Goal: Transaction & Acquisition: Purchase product/service

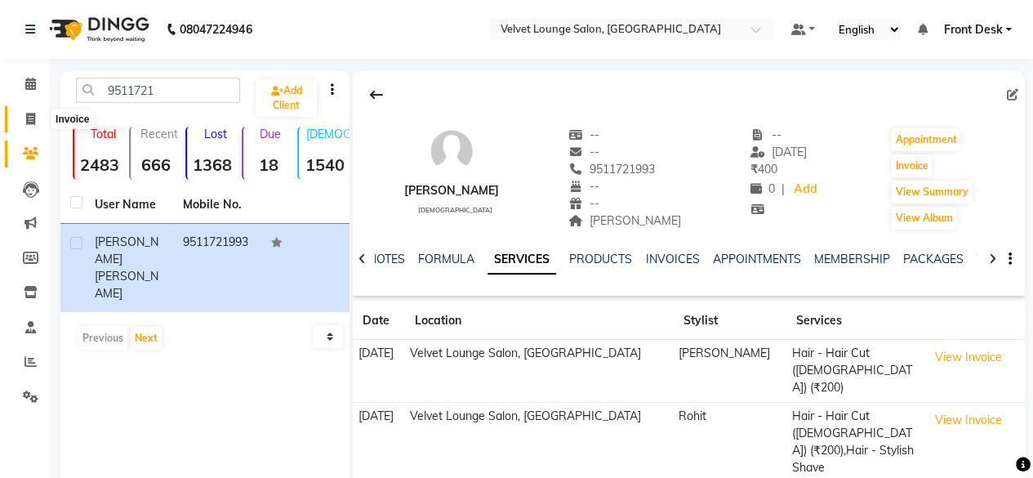
click at [29, 118] on icon at bounding box center [30, 119] width 9 height 12
select select "5962"
select select "service"
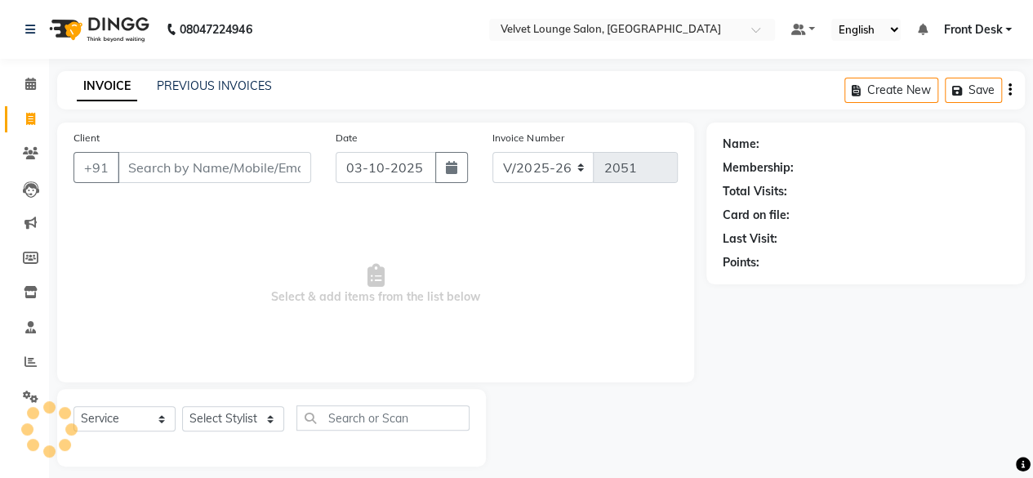
scroll to position [12, 0]
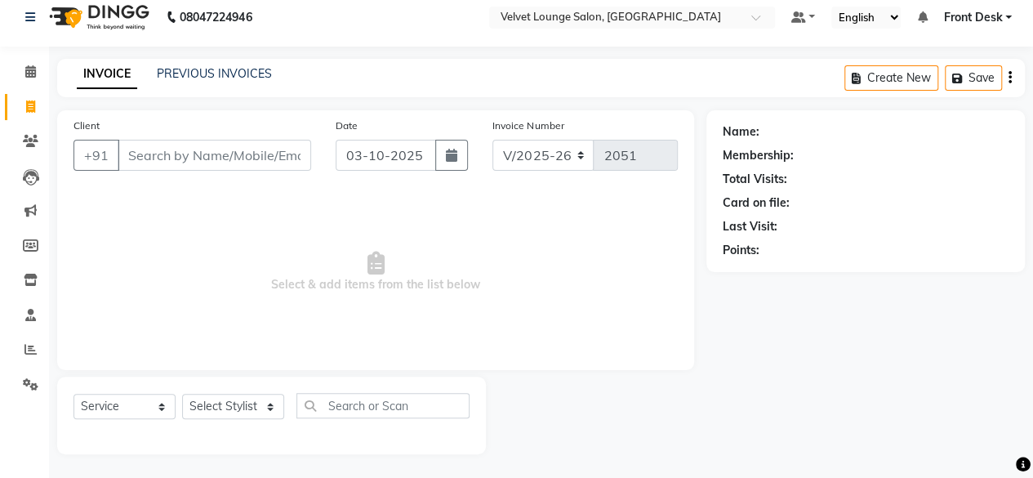
click at [158, 156] on input "Client" at bounding box center [215, 155] width 194 height 31
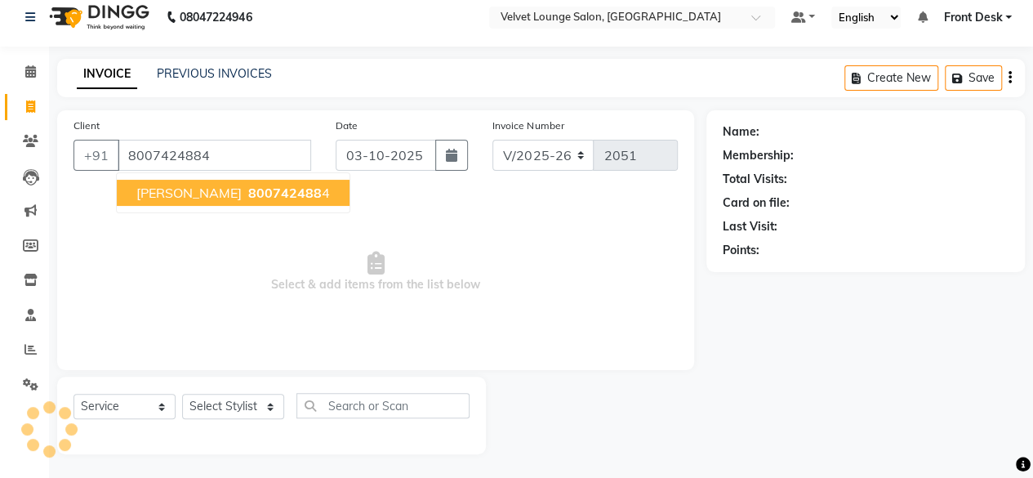
type input "8007424884"
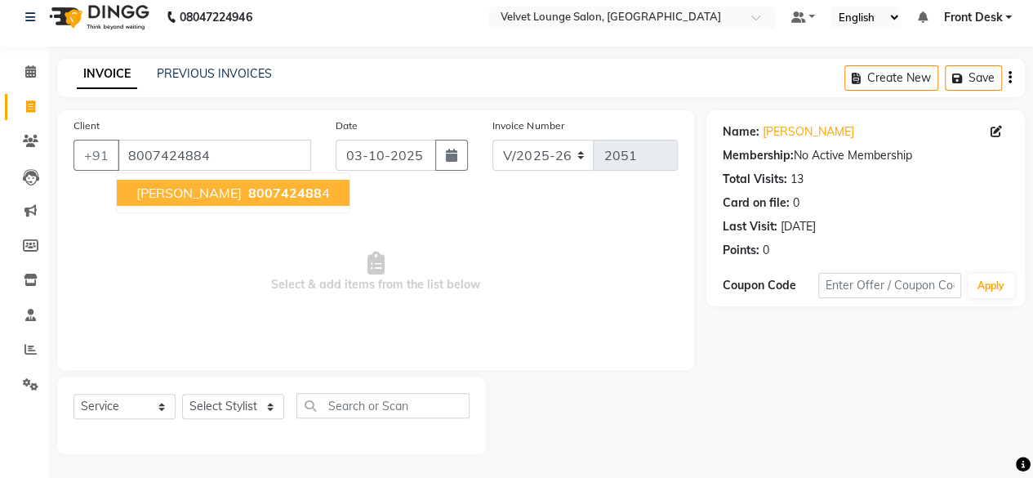
click at [218, 189] on button "rahul kithani 800742488 4" at bounding box center [233, 193] width 233 height 26
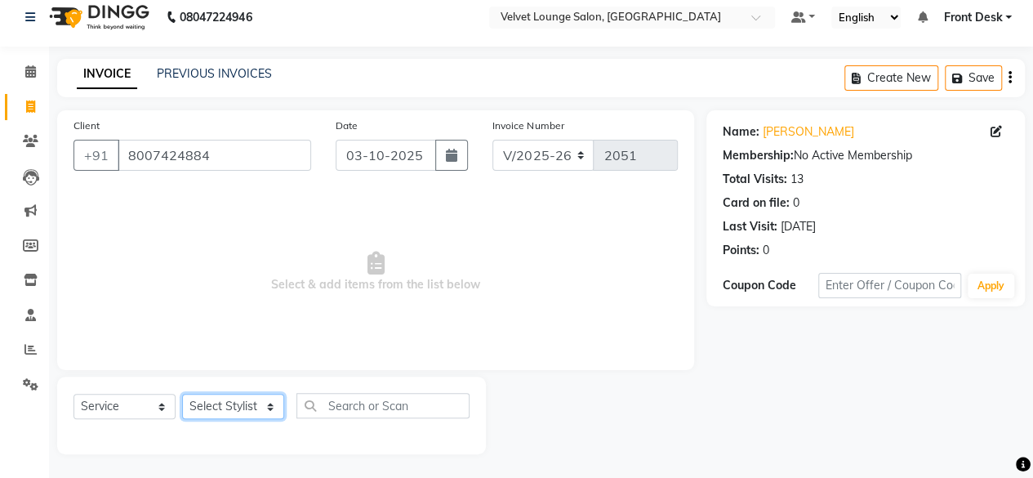
click at [239, 398] on select "Select Stylist [PERSON_NAME] [PERSON_NAME] [PERSON_NAME] Front Desk Jaya jyoti …" at bounding box center [233, 406] width 102 height 25
select select "42846"
click at [182, 394] on select "Select Stylist [PERSON_NAME] [PERSON_NAME] [PERSON_NAME] Front Desk Jaya jyoti …" at bounding box center [233, 406] width 102 height 25
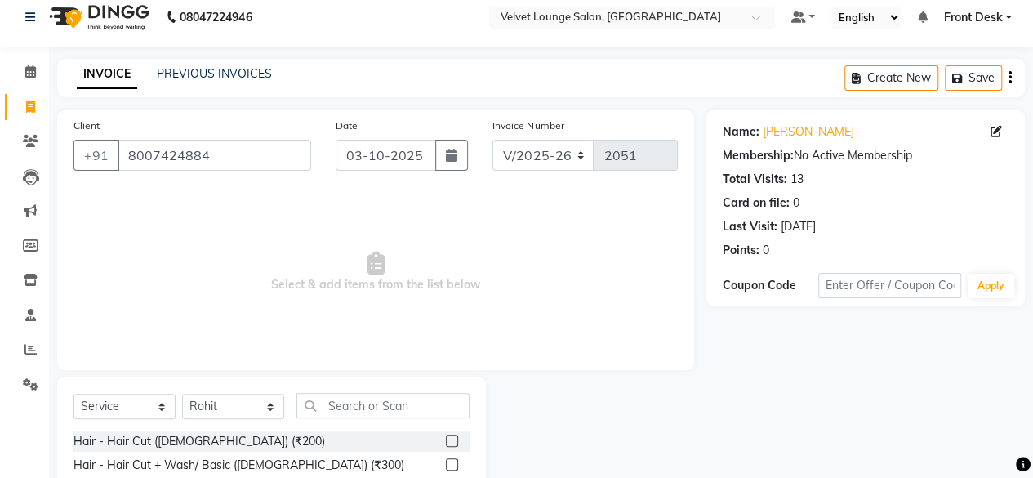
click at [446, 447] on div at bounding box center [451, 443] width 11 height 17
click at [446, 440] on label at bounding box center [452, 441] width 12 height 12
click at [446, 440] on input "checkbox" at bounding box center [451, 441] width 11 height 11
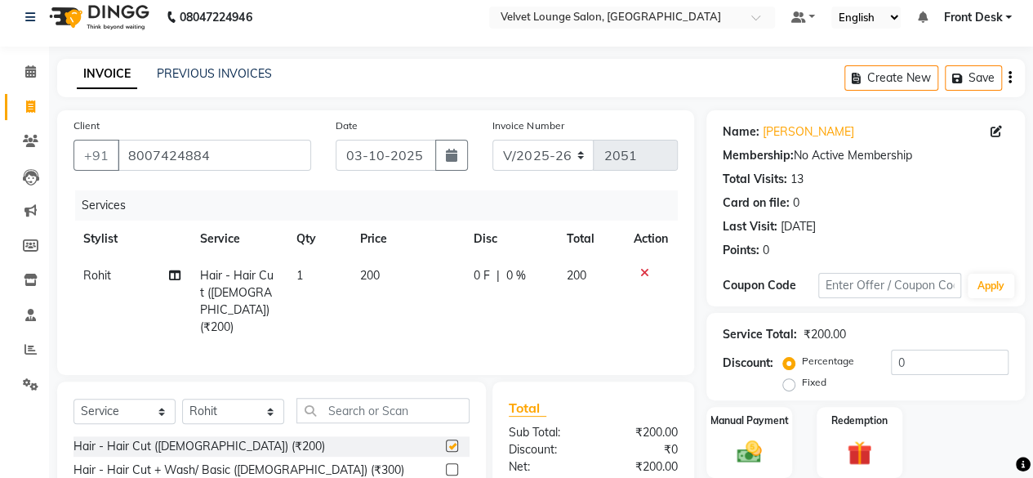
checkbox input "false"
click at [377, 416] on input "text" at bounding box center [382, 410] width 173 height 25
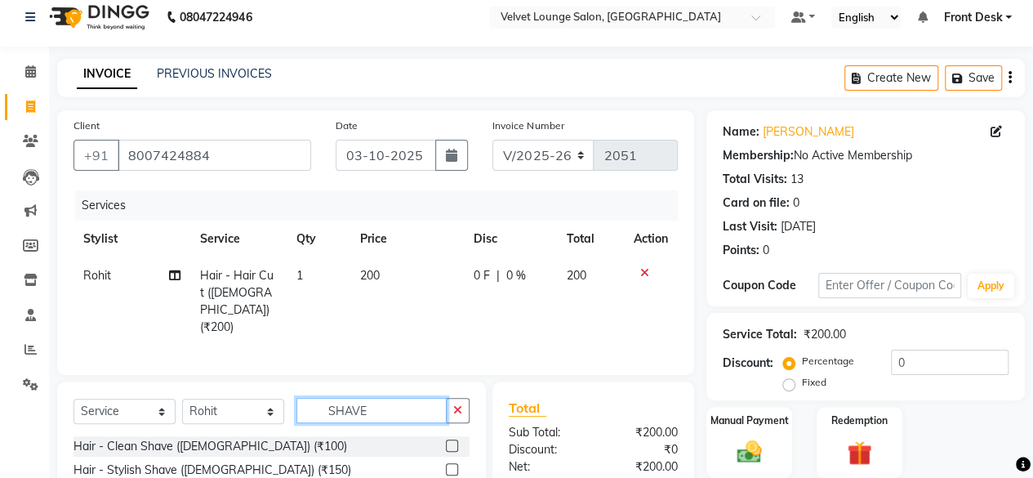
type input "SHAVE"
click at [446, 439] on label at bounding box center [452, 445] width 12 height 12
click at [446, 441] on input "checkbox" at bounding box center [451, 446] width 11 height 11
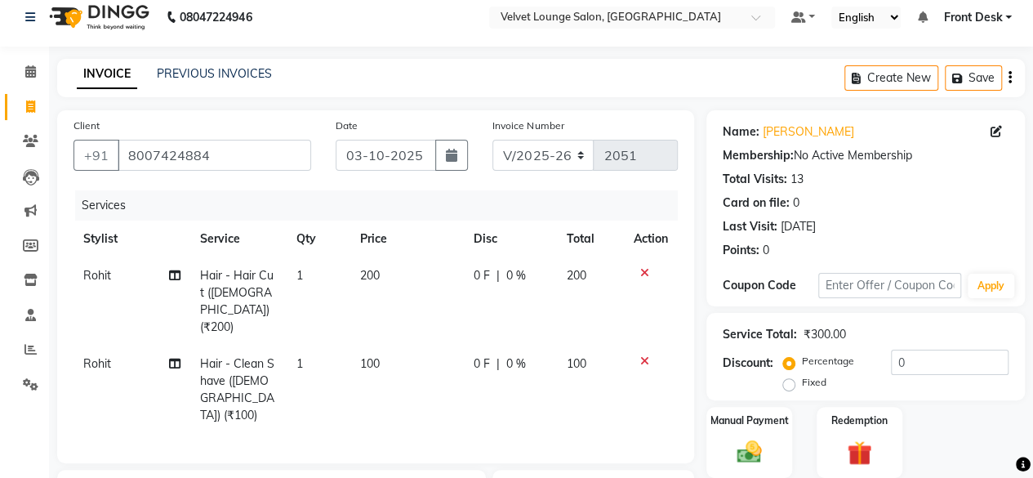
checkbox input "false"
click at [802, 382] on label "Fixed" at bounding box center [814, 382] width 25 height 15
click at [787, 382] on input "Fixed" at bounding box center [792, 382] width 11 height 11
radio input "true"
click at [910, 360] on input "0" at bounding box center [950, 362] width 118 height 25
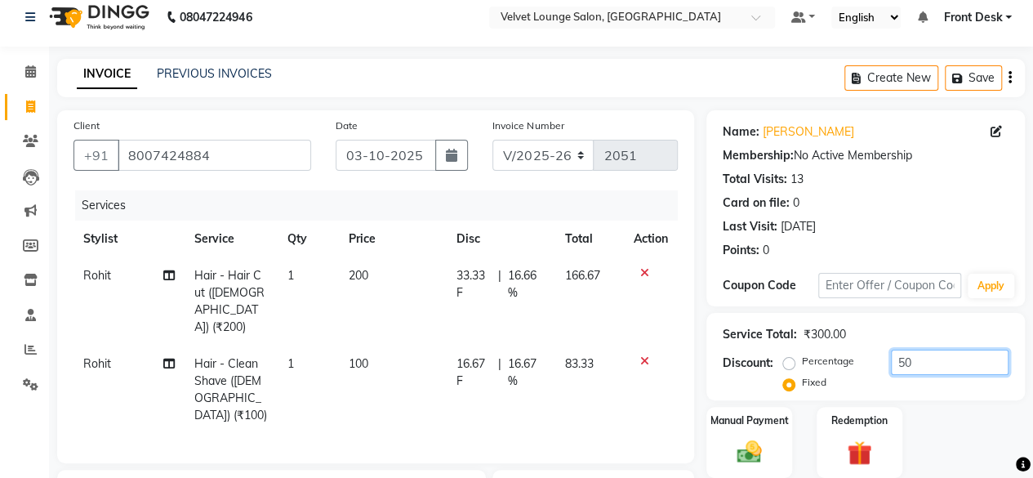
type input "50"
click at [926, 386] on div "Percentage Fixed 50" at bounding box center [898, 372] width 222 height 44
click at [763, 441] on img at bounding box center [750, 451] width 42 height 29
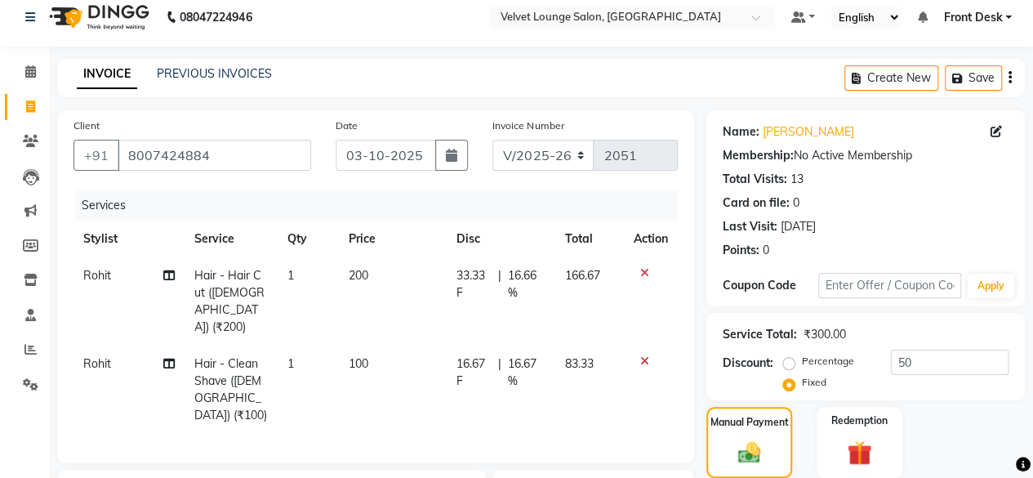
scroll to position [247, 0]
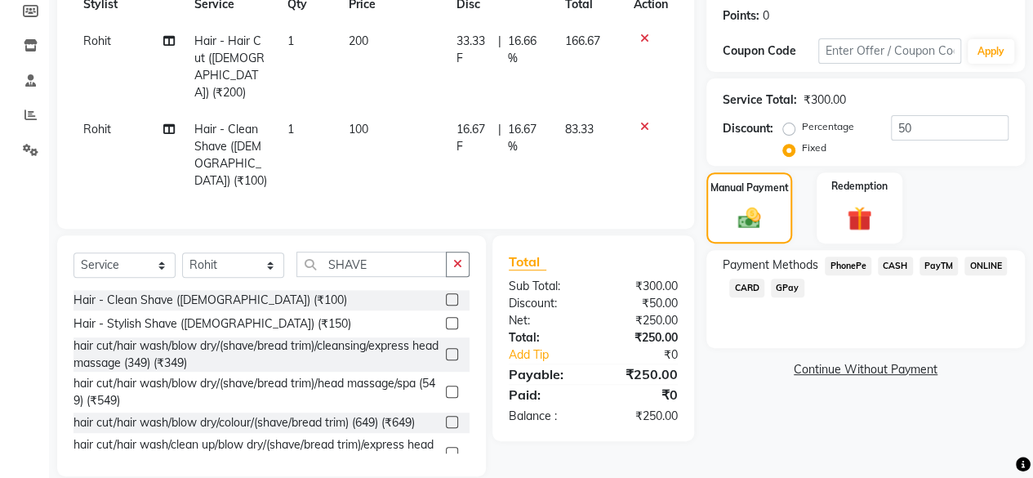
click at [889, 262] on span "CASH" at bounding box center [895, 265] width 35 height 19
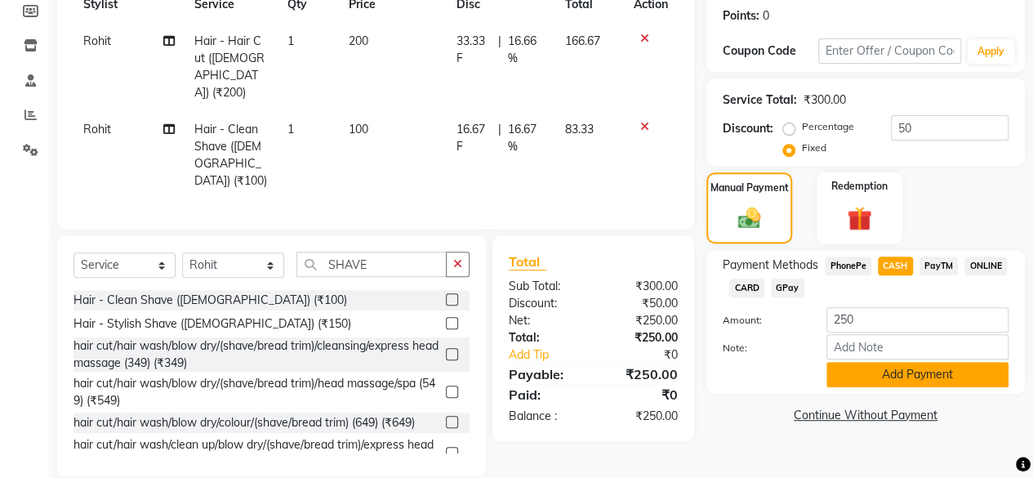
click at [903, 375] on button "Add Payment" at bounding box center [918, 374] width 182 height 25
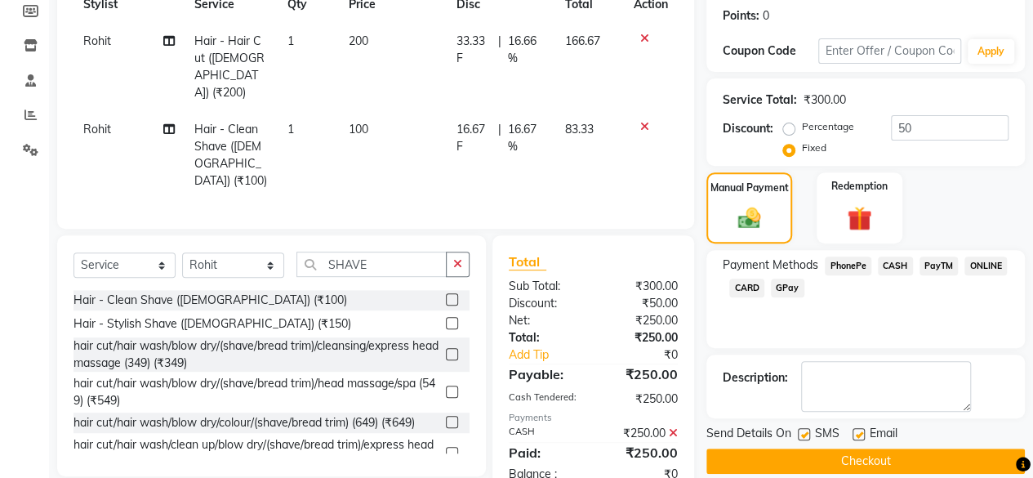
click at [894, 459] on button "Checkout" at bounding box center [865, 460] width 319 height 25
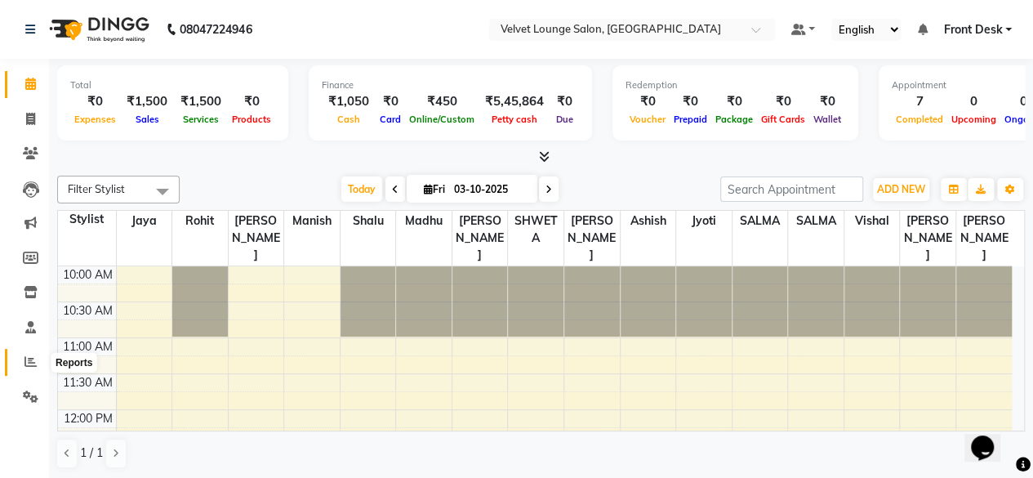
click at [31, 363] on icon at bounding box center [31, 361] width 12 height 12
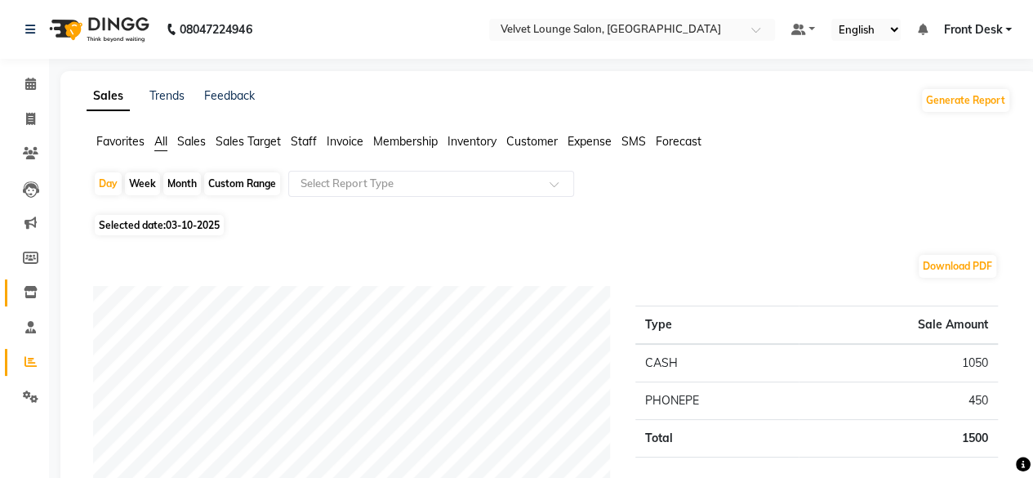
click at [25, 280] on link "Inventory" at bounding box center [24, 292] width 39 height 27
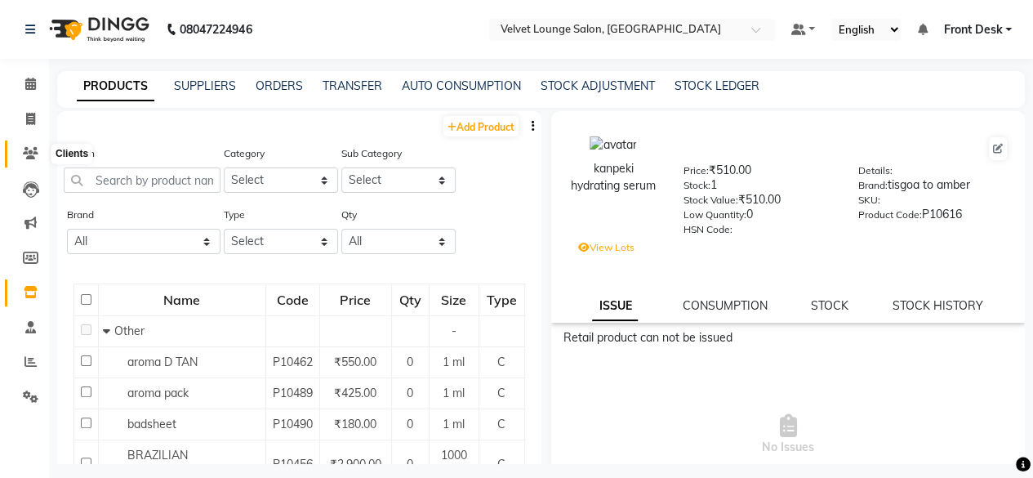
click at [33, 155] on icon at bounding box center [31, 153] width 16 height 12
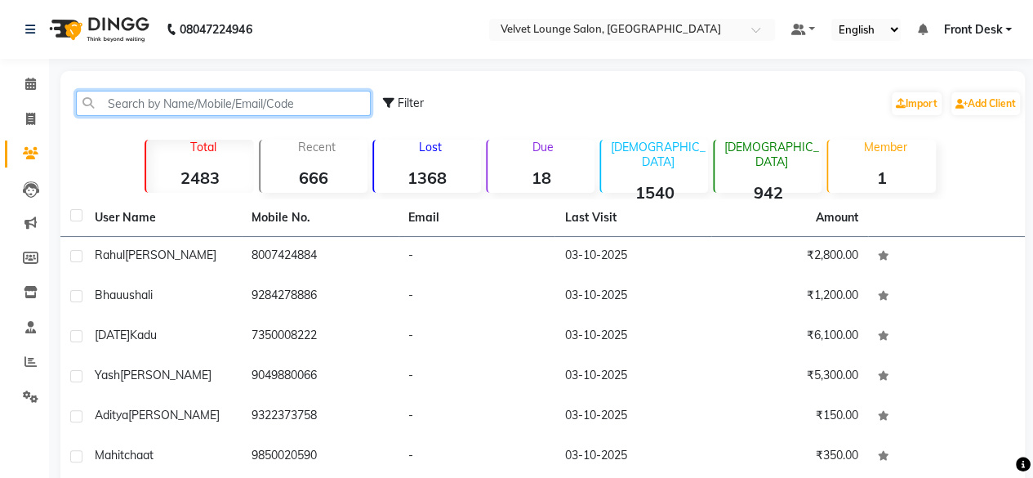
click at [160, 106] on input "text" at bounding box center [223, 103] width 295 height 25
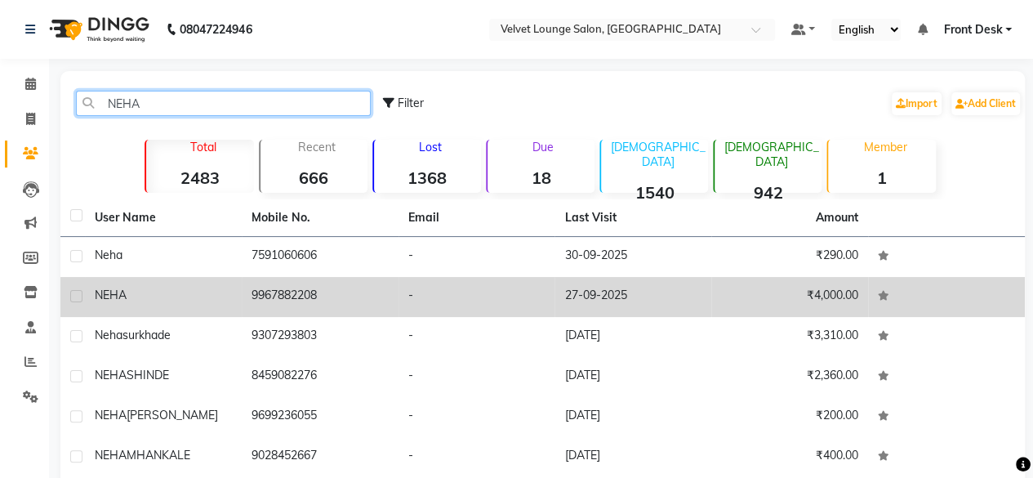
type input "NEHA"
click at [479, 307] on td "-" at bounding box center [477, 297] width 157 height 40
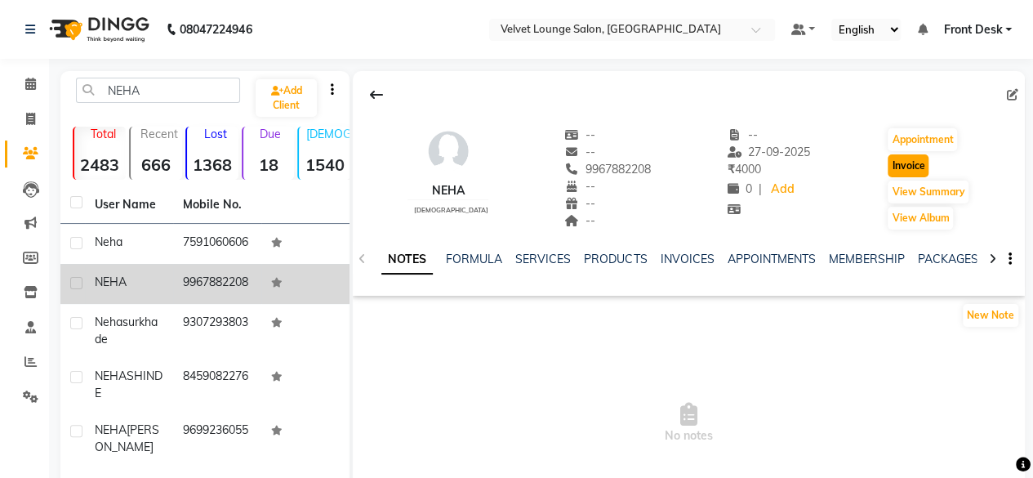
click at [907, 165] on button "Invoice" at bounding box center [908, 165] width 41 height 23
select select "5962"
select select "service"
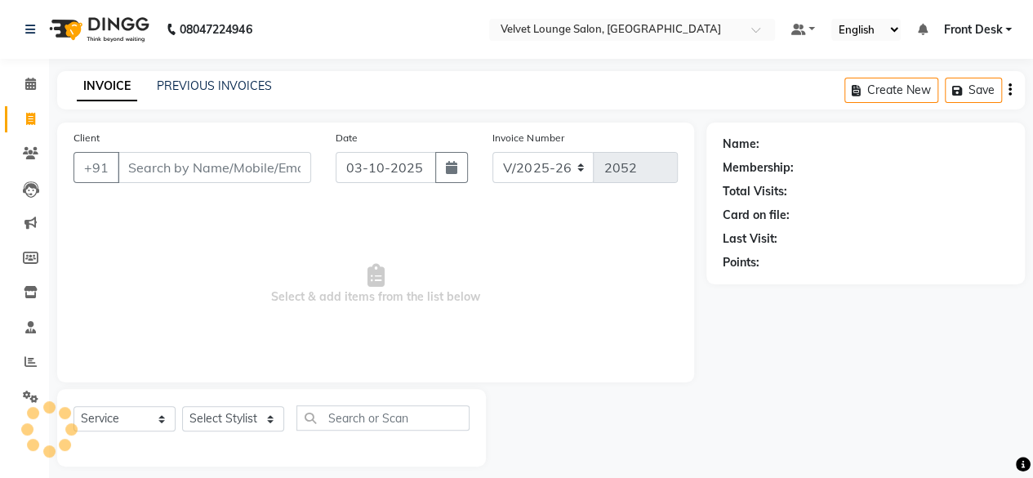
scroll to position [12, 0]
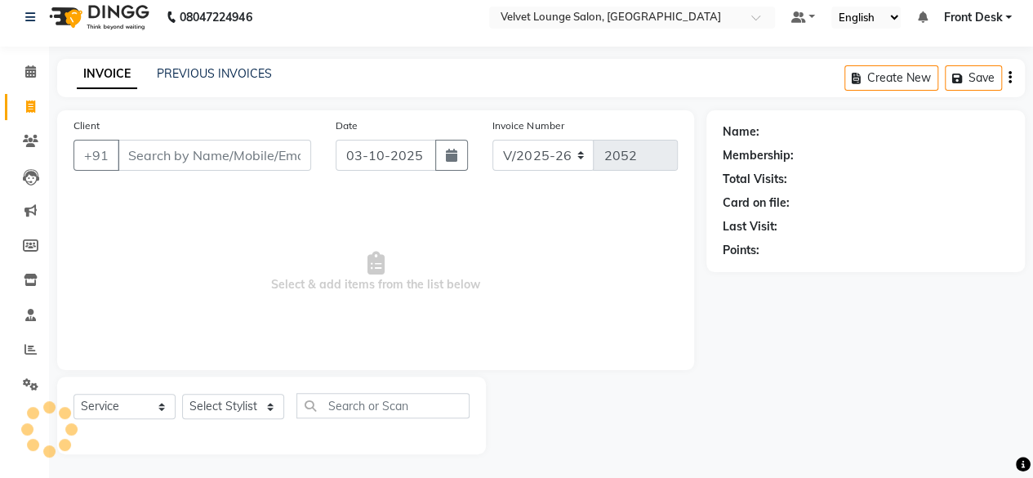
type input "9967882208"
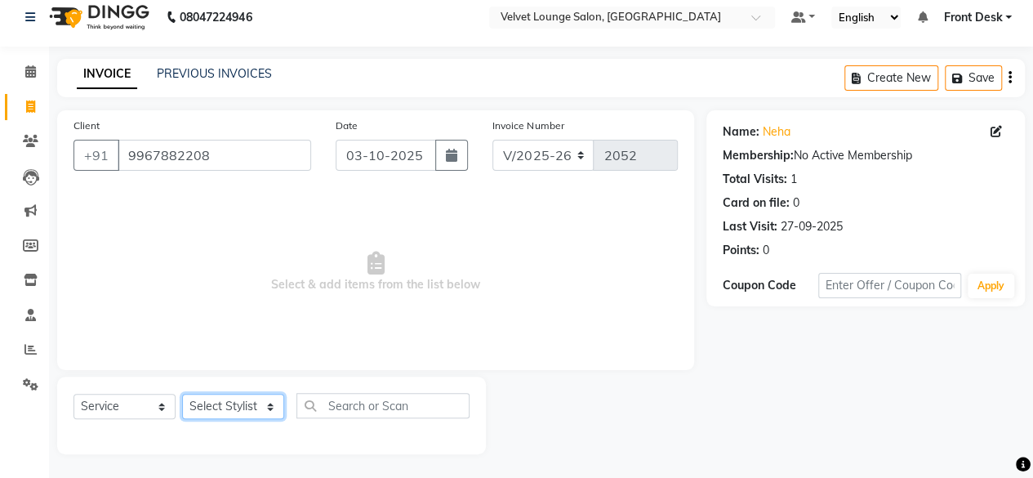
click at [206, 402] on select "Select Stylist [PERSON_NAME] [PERSON_NAME] [PERSON_NAME] Front Desk Jaya jyoti …" at bounding box center [233, 406] width 102 height 25
select select "42852"
click at [182, 394] on select "Select Stylist [PERSON_NAME] [PERSON_NAME] [PERSON_NAME] Front Desk Jaya jyoti …" at bounding box center [233, 406] width 102 height 25
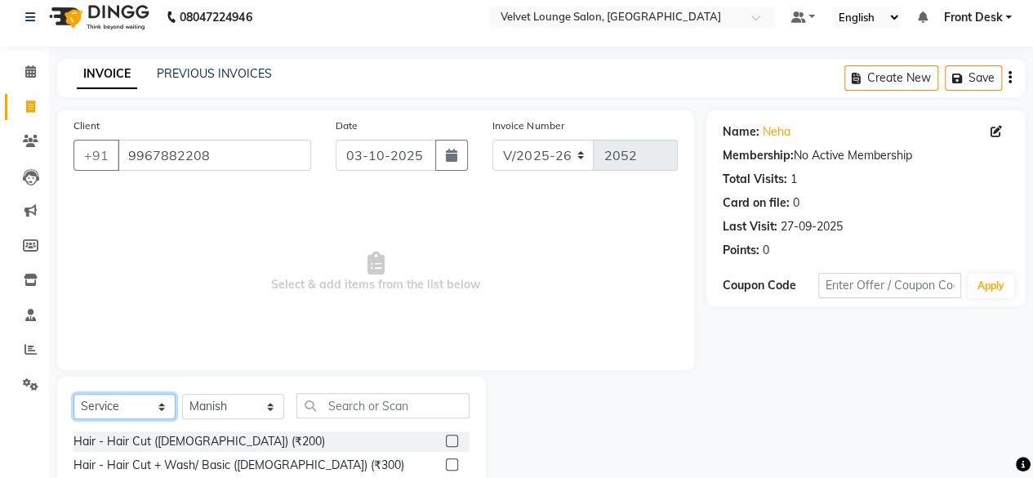
click at [136, 401] on select "Select Service Product Membership Package Voucher Prepaid Gift Card" at bounding box center [125, 406] width 102 height 25
select select "product"
click at [74, 394] on select "Select Service Product Membership Package Voucher Prepaid Gift Card" at bounding box center [125, 406] width 102 height 25
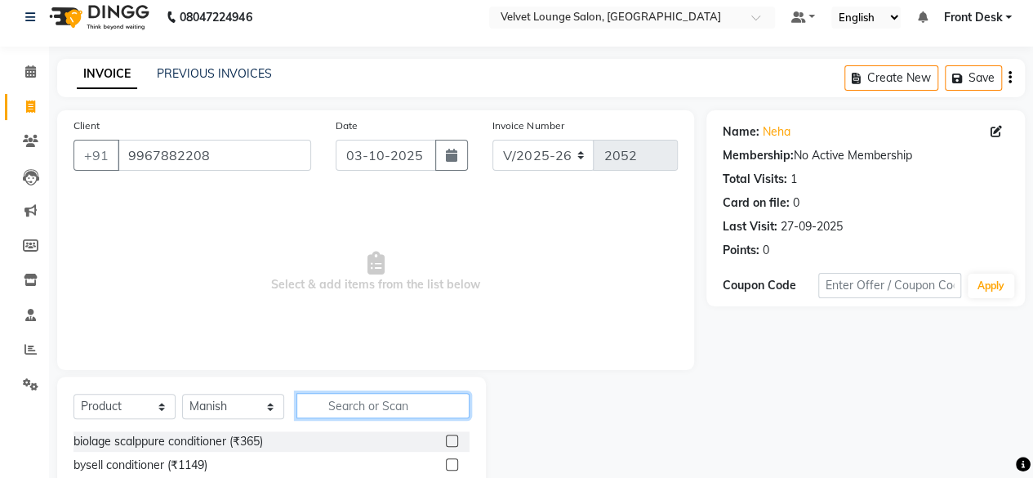
click at [346, 405] on input "text" at bounding box center [382, 405] width 173 height 25
type input "Q"
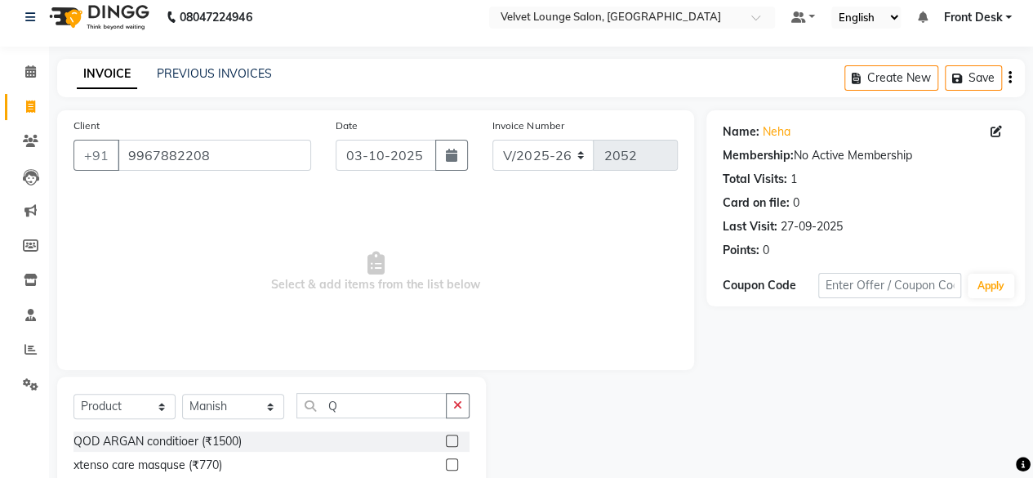
click at [452, 439] on label at bounding box center [452, 441] width 12 height 12
click at [452, 439] on input "checkbox" at bounding box center [451, 441] width 11 height 11
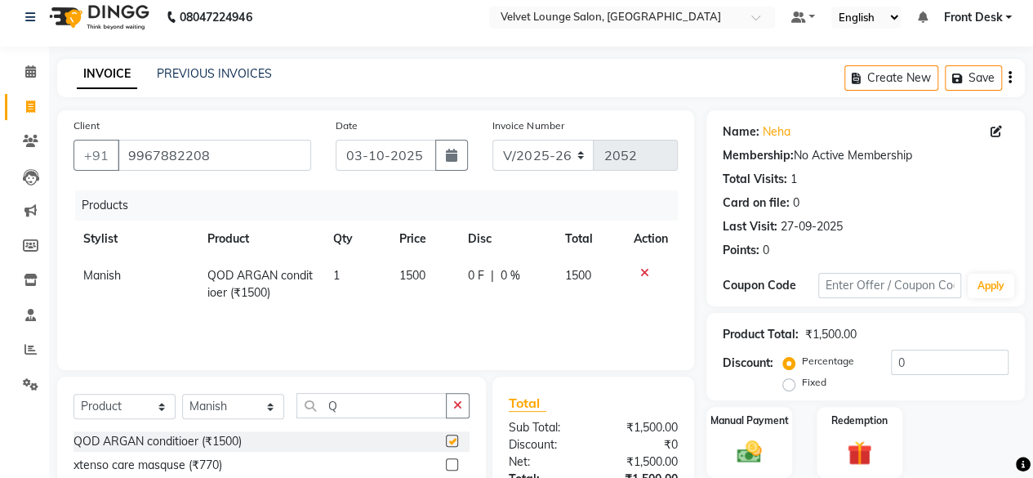
checkbox input "false"
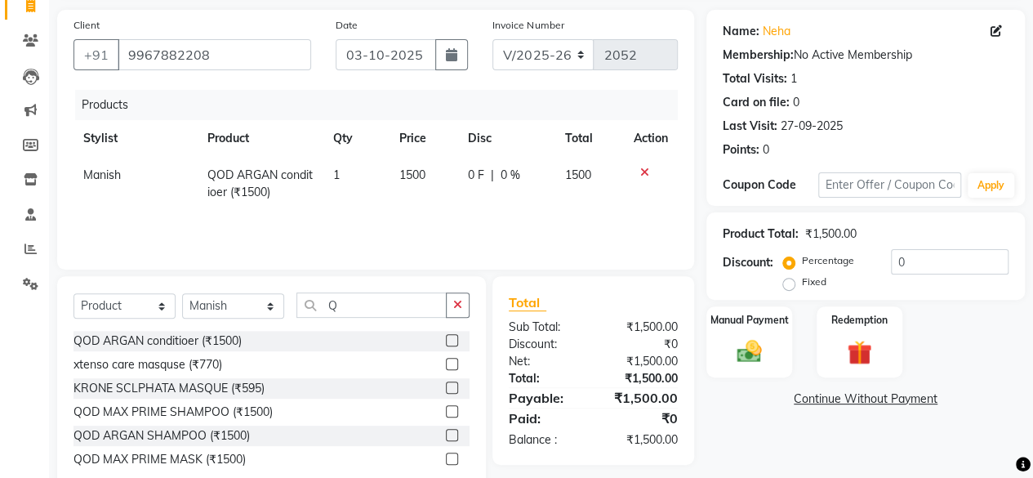
scroll to position [154, 0]
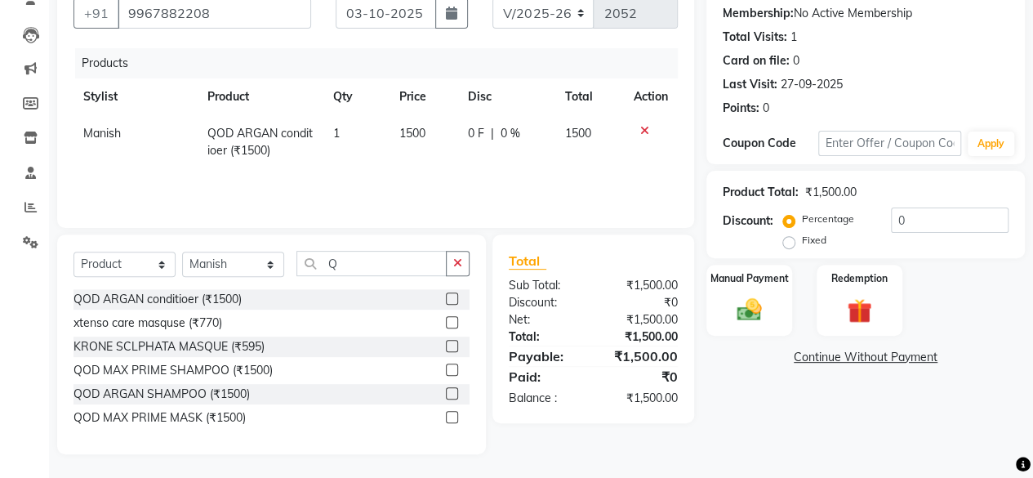
click at [450, 389] on label at bounding box center [452, 393] width 12 height 12
click at [450, 389] on input "checkbox" at bounding box center [451, 394] width 11 height 11
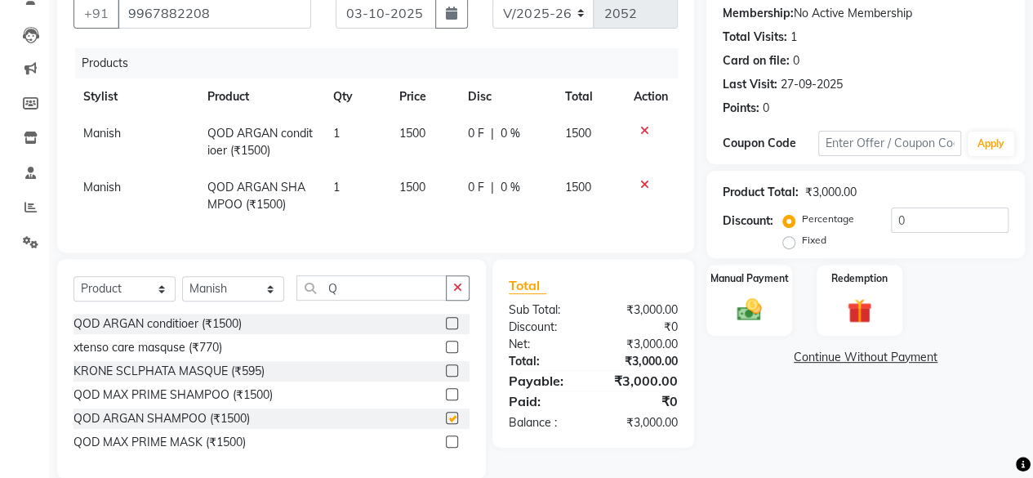
checkbox input "false"
click at [415, 135] on span "1500" at bounding box center [412, 133] width 26 height 15
select select "42852"
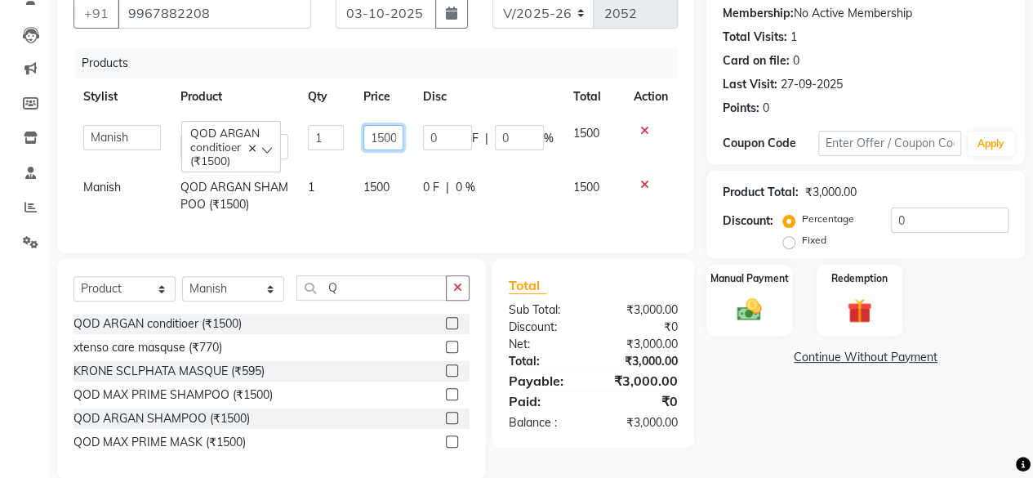
click at [392, 133] on input "1500" at bounding box center [383, 137] width 40 height 25
type input "1650"
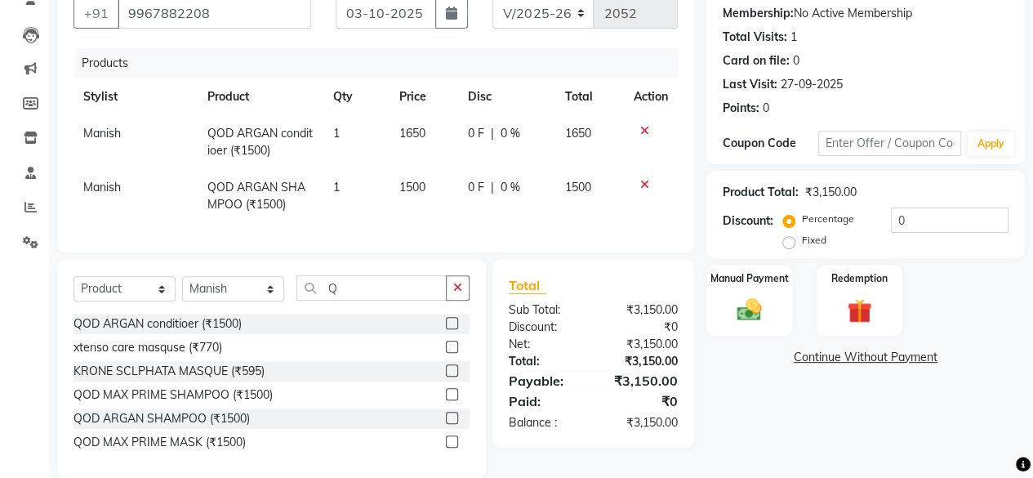
click at [377, 194] on tr "Manish QOD ARGAN SHAMPOO (₹1500) 1 1500 0 F | 0 % 1500" at bounding box center [376, 196] width 604 height 54
click at [418, 184] on span "1500" at bounding box center [412, 187] width 26 height 15
select select "42852"
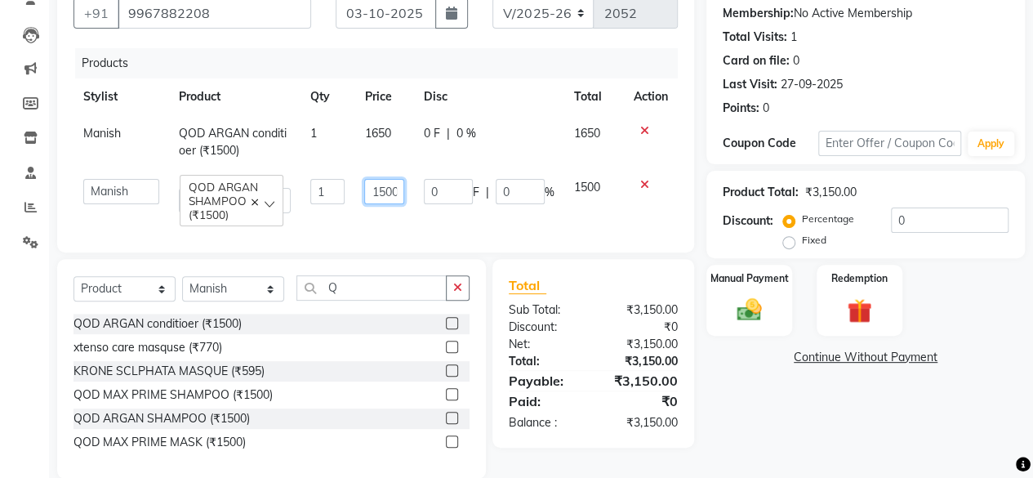
click at [384, 195] on input "1500" at bounding box center [383, 191] width 39 height 25
click at [389, 195] on input "1500" at bounding box center [383, 191] width 39 height 25
type input "1650"
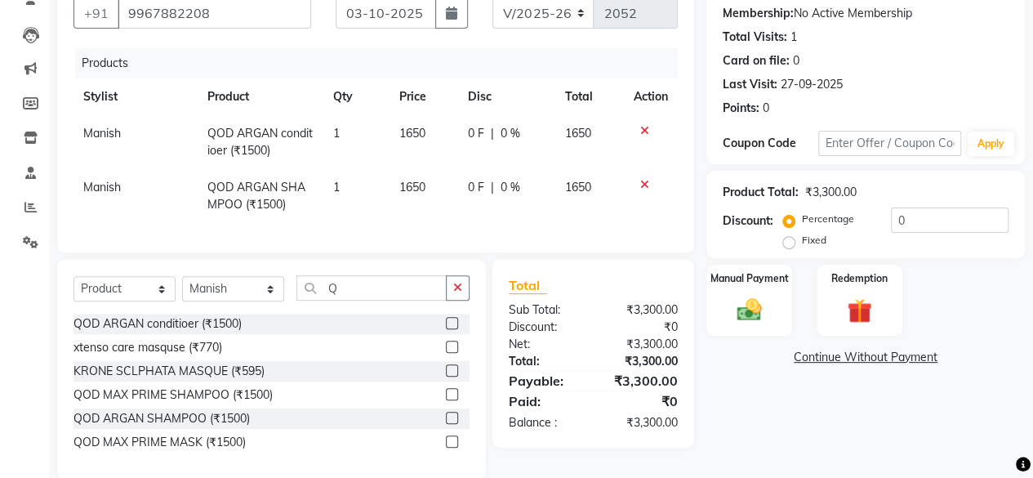
click at [424, 223] on div "Products Stylist Product Qty Price Disc Total Action Manish QOD ARGAN conditioe…" at bounding box center [376, 142] width 604 height 188
click at [496, 138] on div "0 F | 0 %" at bounding box center [506, 133] width 77 height 17
select select "42852"
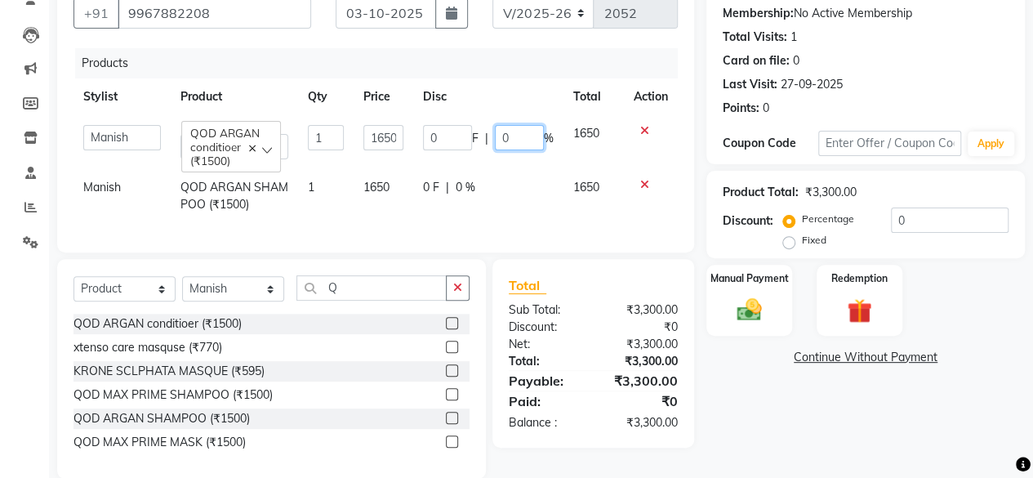
click at [500, 136] on input "0" at bounding box center [519, 137] width 49 height 25
type input "10"
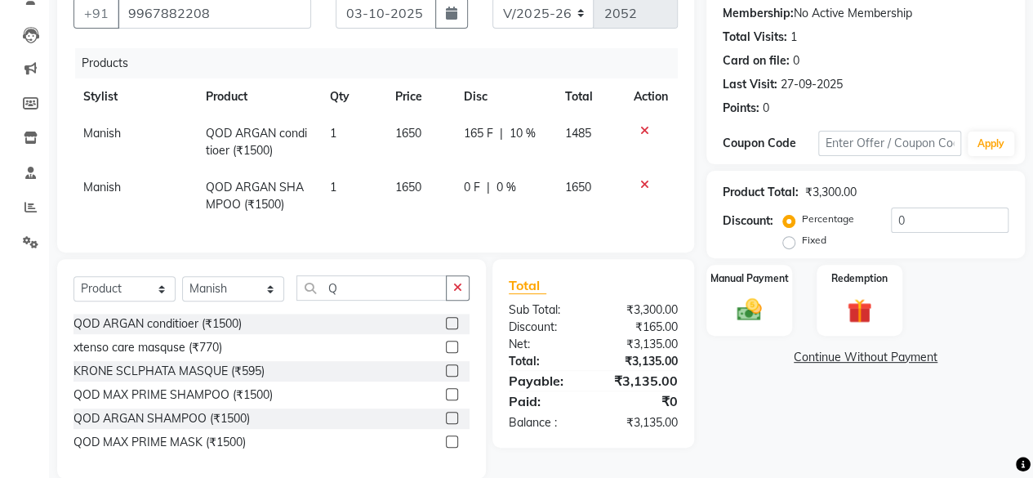
click at [450, 187] on tr "[PERSON_NAME] (₹1500) 1 1650 0 F | 0 % 1650" at bounding box center [376, 196] width 604 height 54
click at [496, 189] on span "0 %" at bounding box center [506, 187] width 20 height 17
select select "42852"
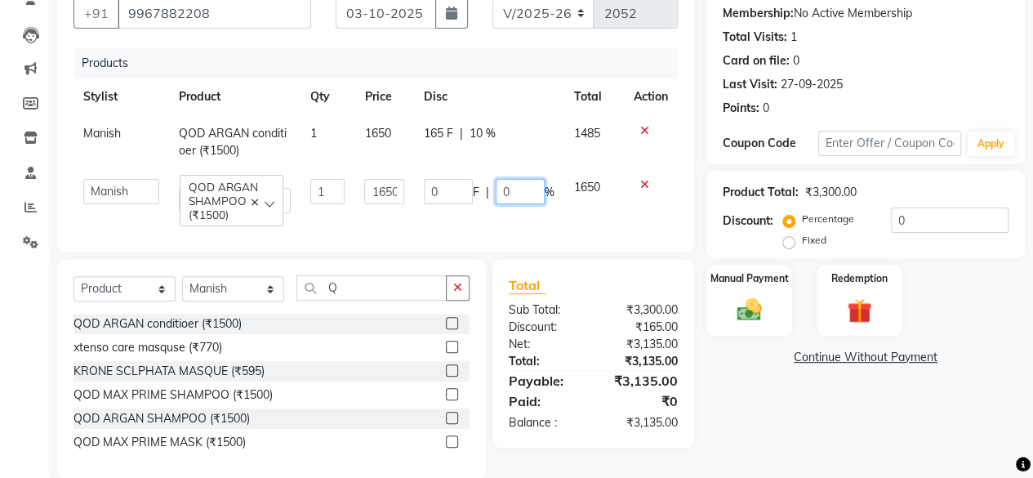
click at [499, 190] on input "0" at bounding box center [520, 191] width 49 height 25
type input "10"
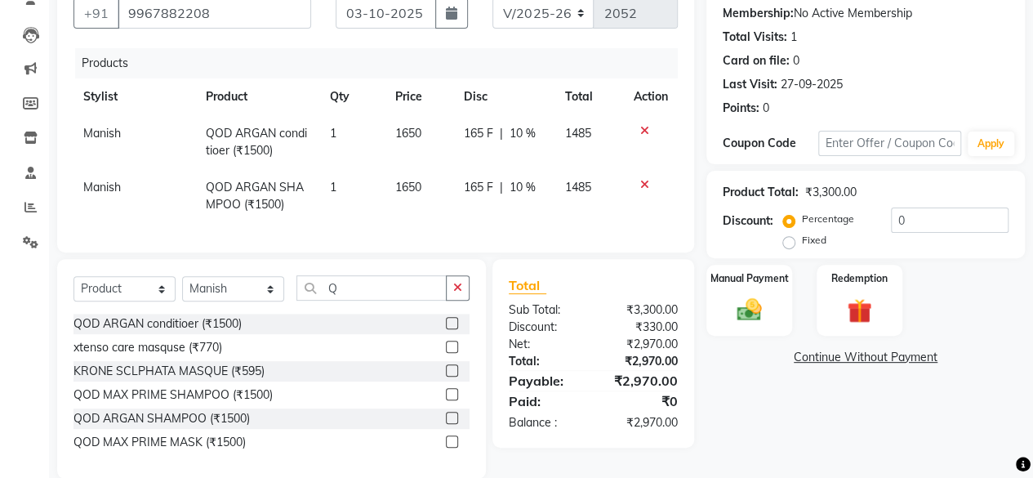
click at [743, 389] on div "Name: Neha Membership: No Active Membership Total Visits: 1 Card on file: 0 Las…" at bounding box center [871, 223] width 331 height 510
click at [778, 311] on div "Manual Payment" at bounding box center [749, 300] width 89 height 74
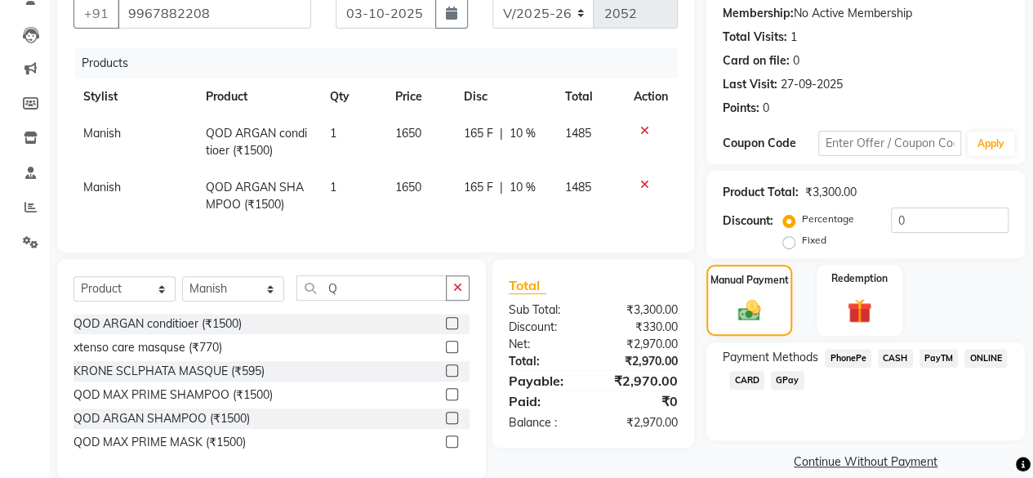
click at [757, 383] on span "CARD" at bounding box center [746, 380] width 35 height 19
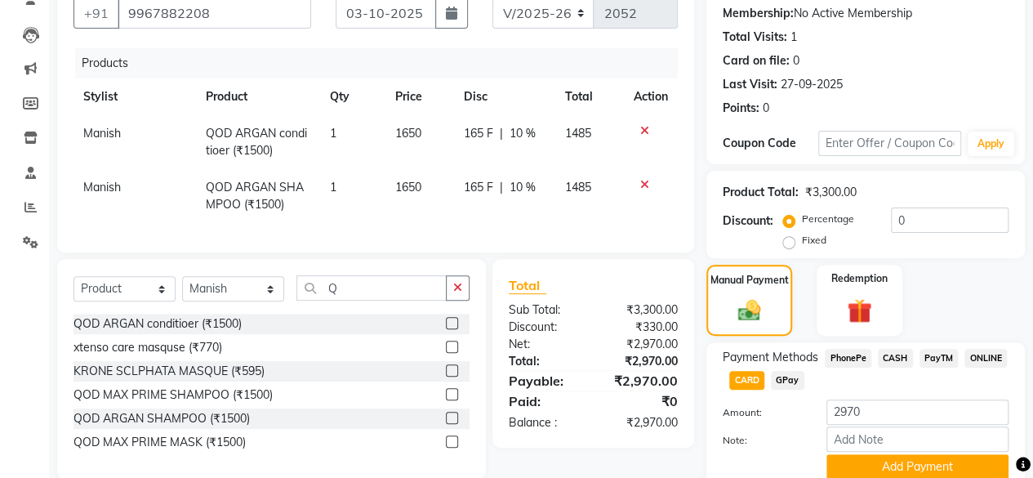
scroll to position [219, 0]
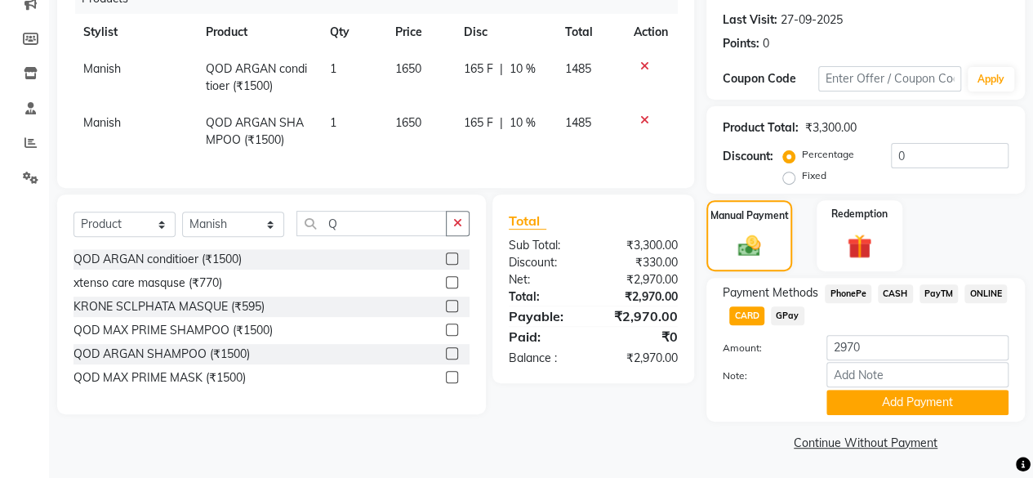
click at [882, 415] on div "Payment Methods PhonePe CASH PayTM ONLINE CARD GPay Amount: 2970 Note: Add Paym…" at bounding box center [865, 350] width 319 height 144
click at [882, 413] on button "Add Payment" at bounding box center [918, 402] width 182 height 25
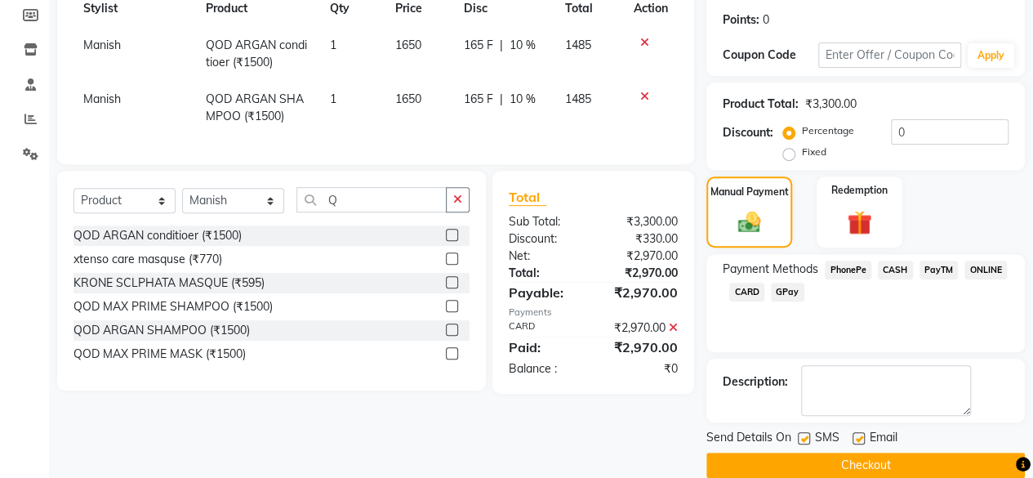
scroll to position [265, 0]
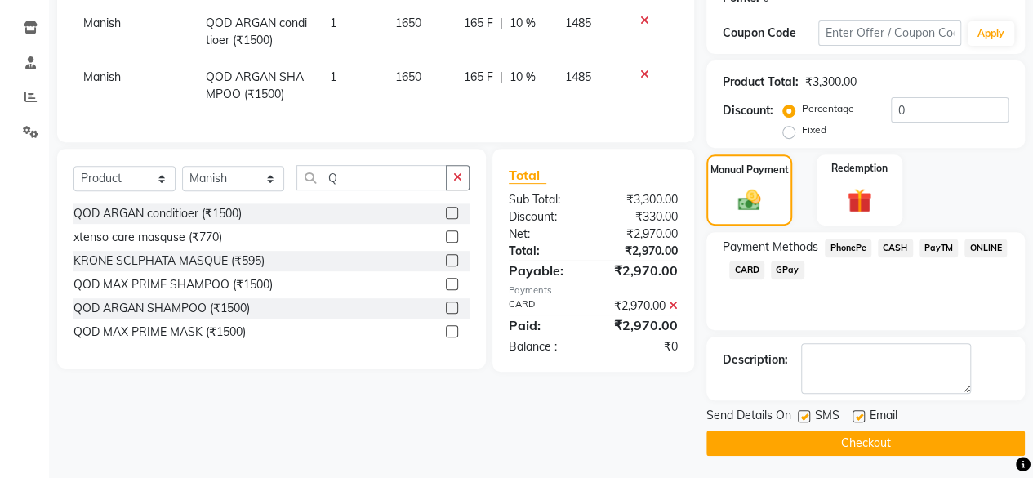
click at [871, 442] on button "Checkout" at bounding box center [865, 442] width 319 height 25
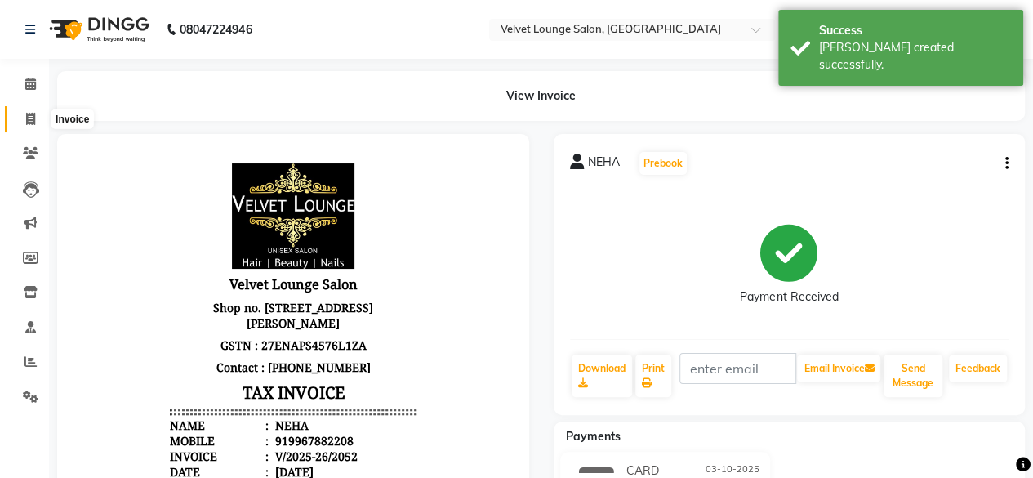
click at [38, 114] on span at bounding box center [30, 119] width 29 height 19
select select "5962"
select select "service"
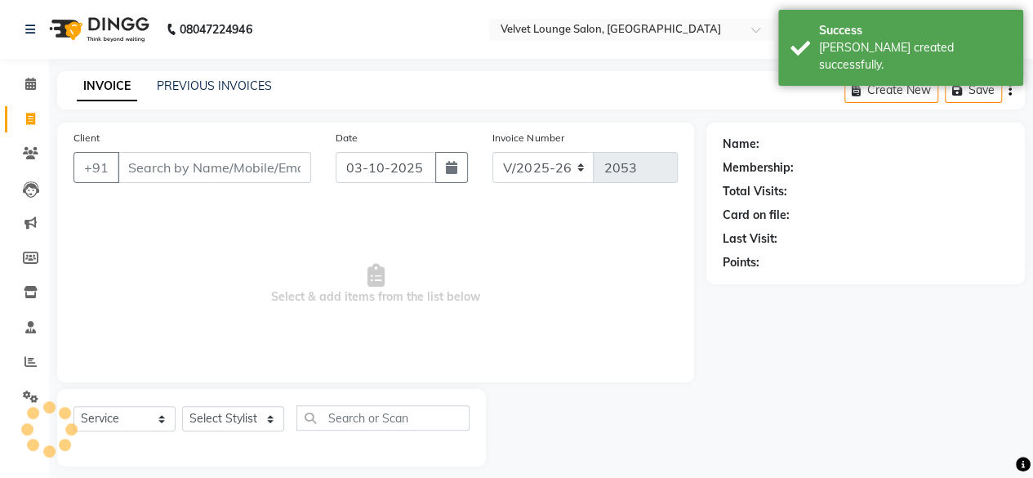
scroll to position [12, 0]
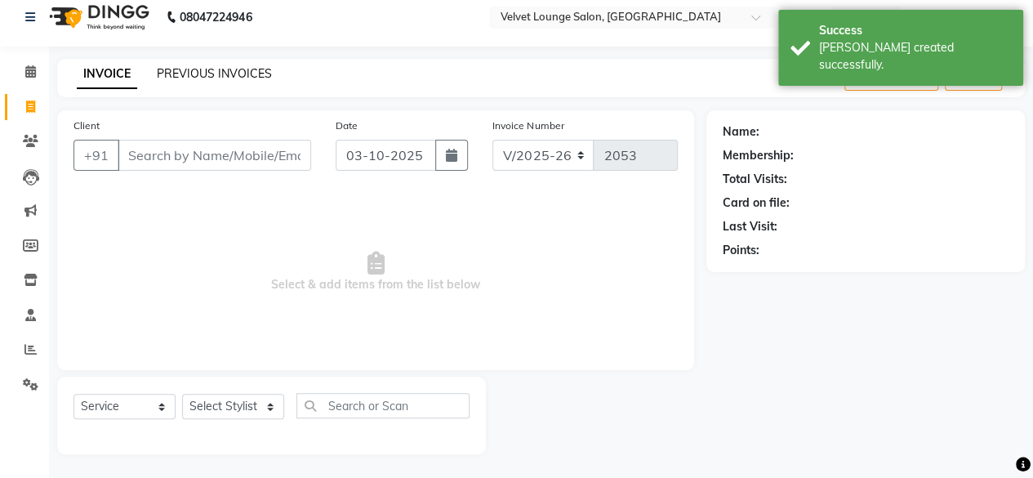
click at [250, 77] on link "PREVIOUS INVOICES" at bounding box center [214, 73] width 115 height 15
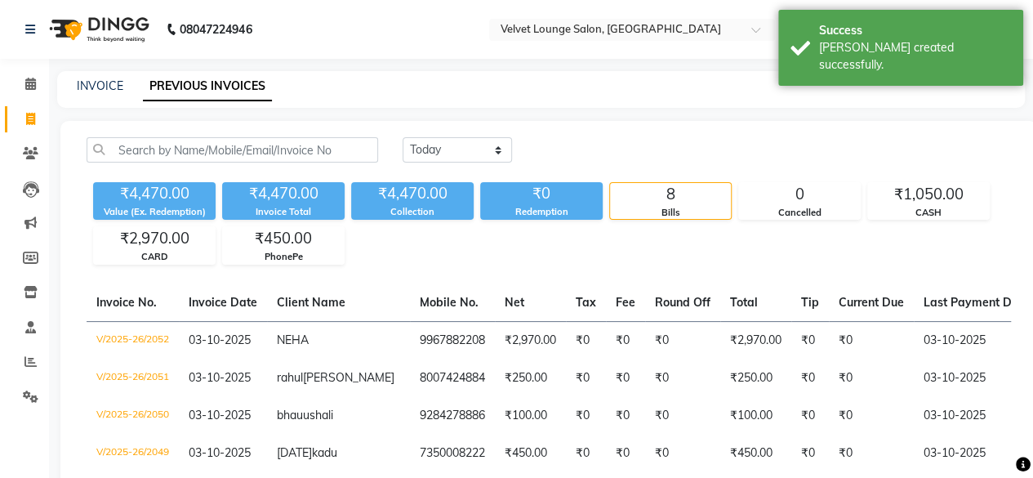
click at [585, 144] on div "[DATE] [DATE] Custom Range" at bounding box center [707, 149] width 608 height 25
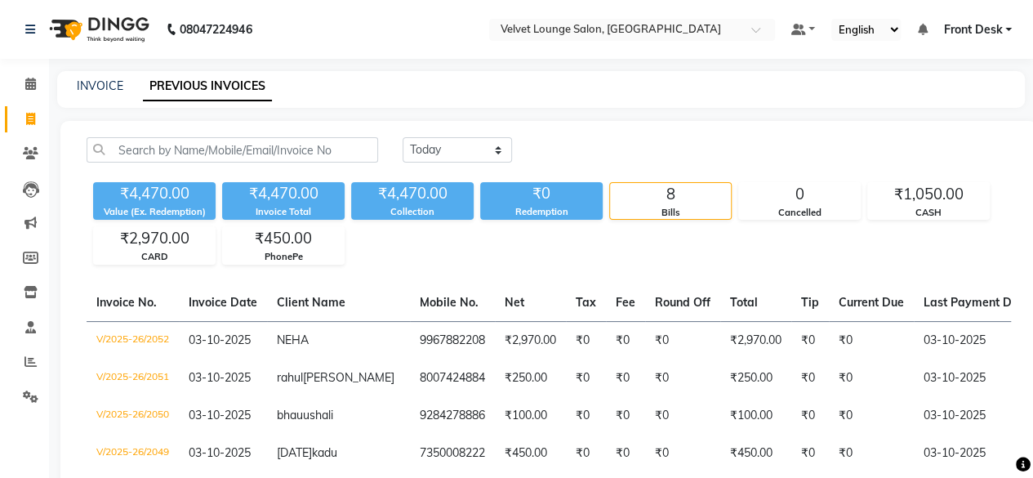
click at [1020, 143] on div "[DATE] [DATE] Custom Range" at bounding box center [706, 156] width 633 height 38
